Goal: Task Accomplishment & Management: Manage account settings

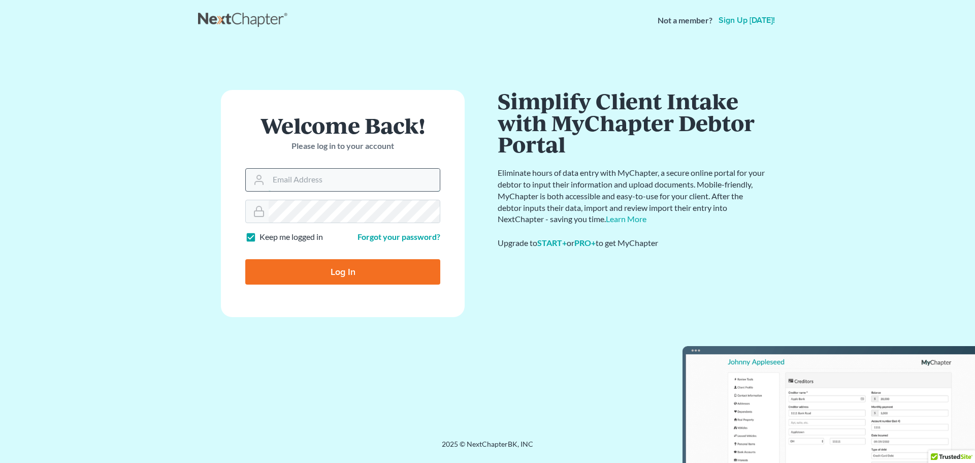
click at [314, 183] on input "Email Address" at bounding box center [354, 180] width 171 height 22
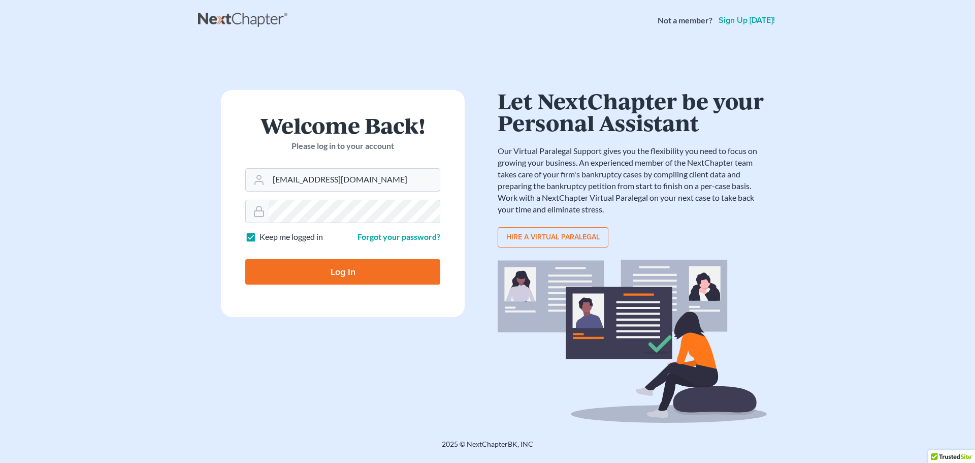
type input "[EMAIL_ADDRESS][DOMAIN_NAME]"
click at [245, 259] on input "Log In" at bounding box center [342, 271] width 195 height 25
type input "Thinking..."
click at [347, 276] on input "Log In" at bounding box center [342, 271] width 195 height 25
type input "Thinking..."
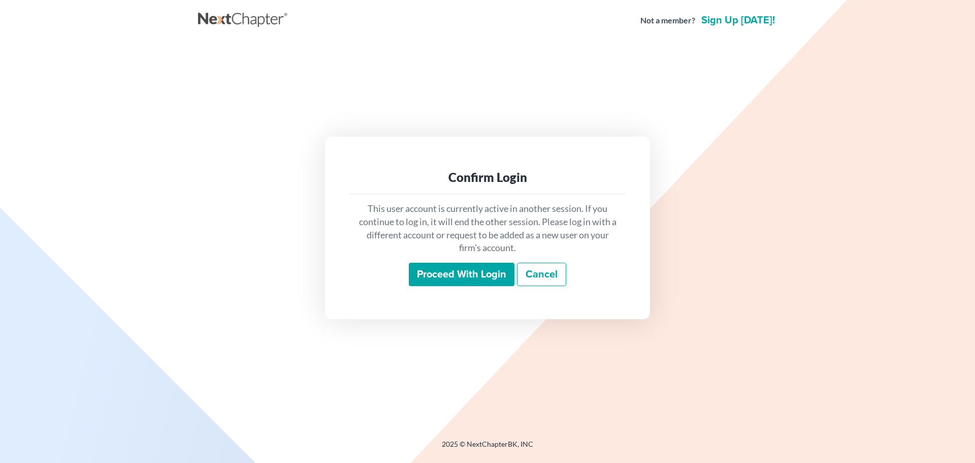
click at [534, 279] on link "Cancel" at bounding box center [541, 274] width 49 height 23
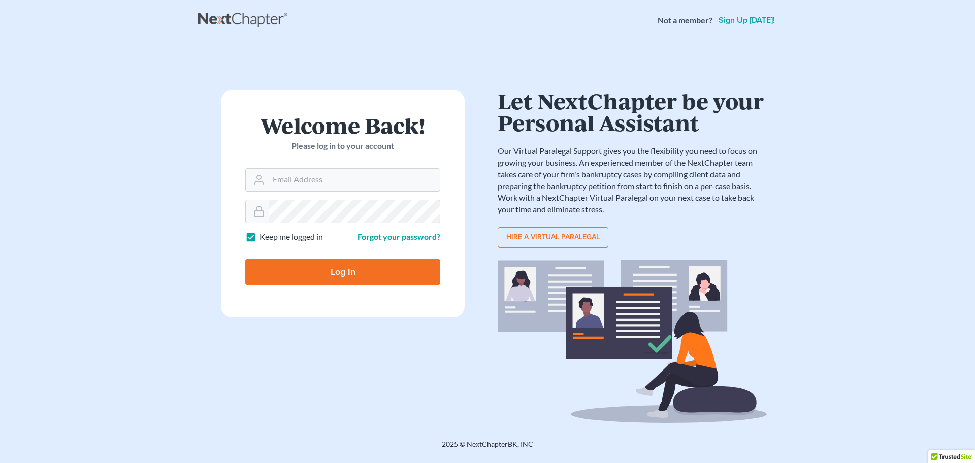
type input "[EMAIL_ADDRESS][DOMAIN_NAME]"
click at [333, 275] on input "Log In" at bounding box center [342, 271] width 195 height 25
type input "Thinking..."
